Goal: Check status: Check status

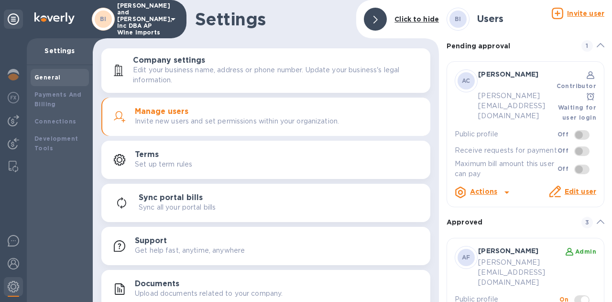
scroll to position [238, 0]
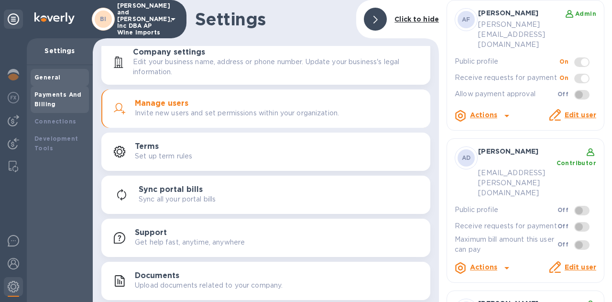
click at [58, 99] on div "Payments And Billing" at bounding box center [59, 99] width 51 height 19
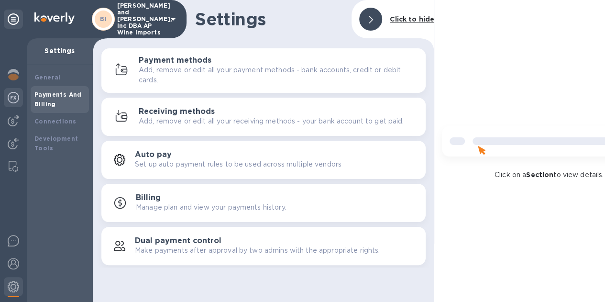
click at [11, 98] on img at bounding box center [13, 97] width 11 height 11
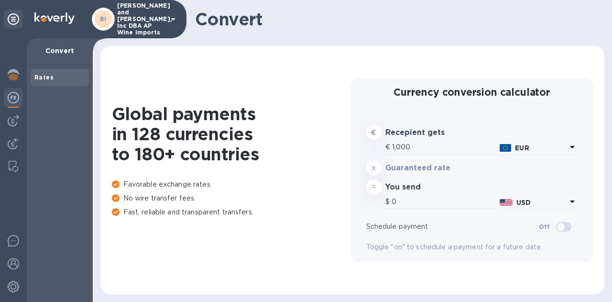
type input "1,182.9"
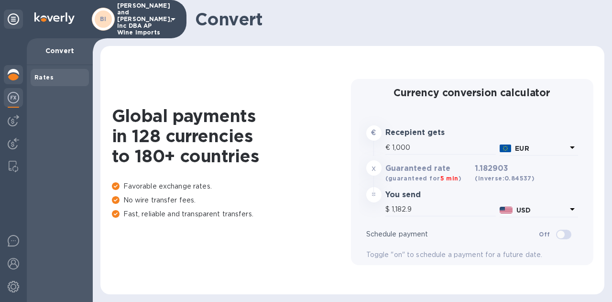
click at [16, 72] on img at bounding box center [13, 74] width 11 height 11
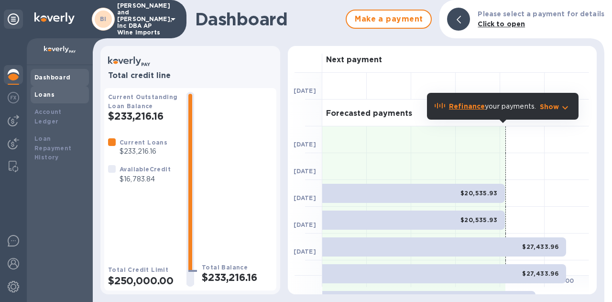
click at [51, 93] on b "Loans" at bounding box center [44, 94] width 20 height 7
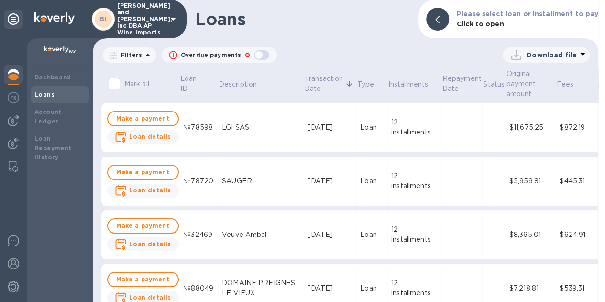
scroll to position [7, 0]
drag, startPoint x: 598, startPoint y: 61, endPoint x: 599, endPoint y: 68, distance: 7.2
click at [599, 68] on div at bounding box center [602, 151] width 8 height 302
click at [600, 95] on div at bounding box center [602, 151] width 8 height 302
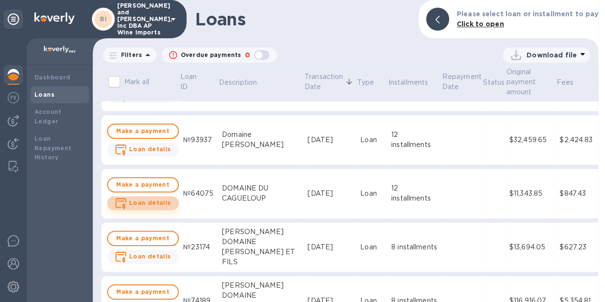
click at [161, 199] on b "Loan details" at bounding box center [150, 202] width 42 height 7
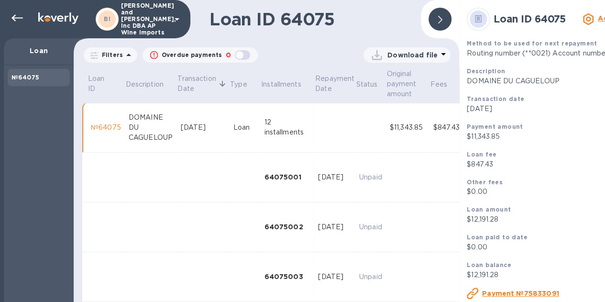
click at [110, 128] on div "№64075" at bounding box center [106, 127] width 30 height 10
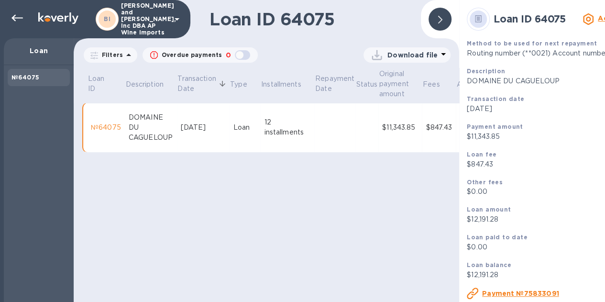
click at [110, 128] on div "№64075" at bounding box center [106, 127] width 30 height 10
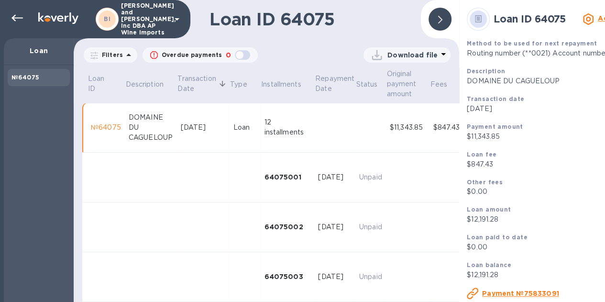
click at [518, 293] on u "Payment №75833091" at bounding box center [520, 293] width 77 height 8
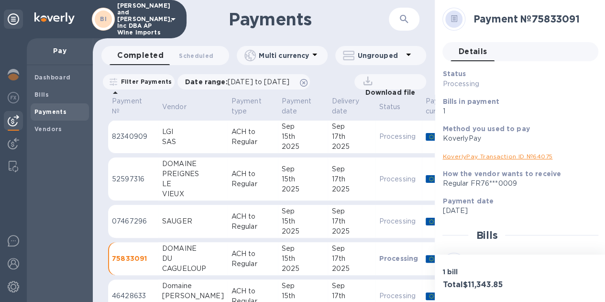
click at [522, 188] on div "Regular FR76***0009" at bounding box center [516, 183] width 148 height 10
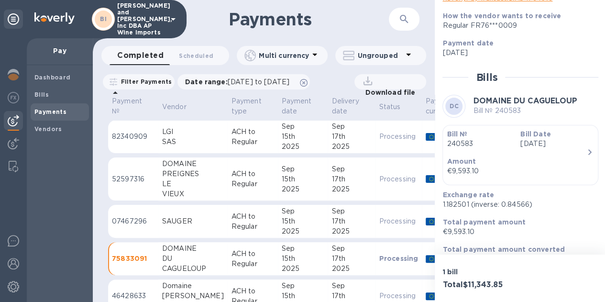
scroll to position [7, 0]
